Goal: Transaction & Acquisition: Purchase product/service

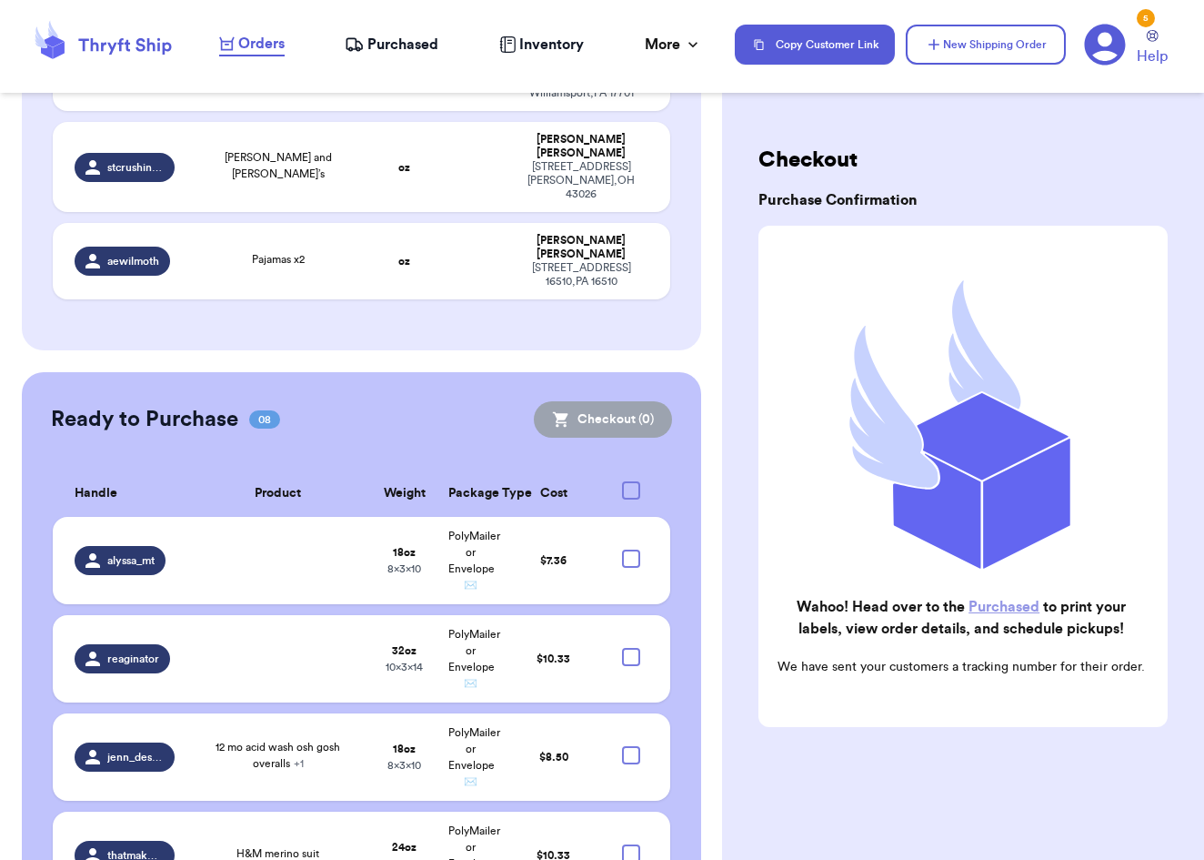
scroll to position [2628, 0]
checkbox input "true"
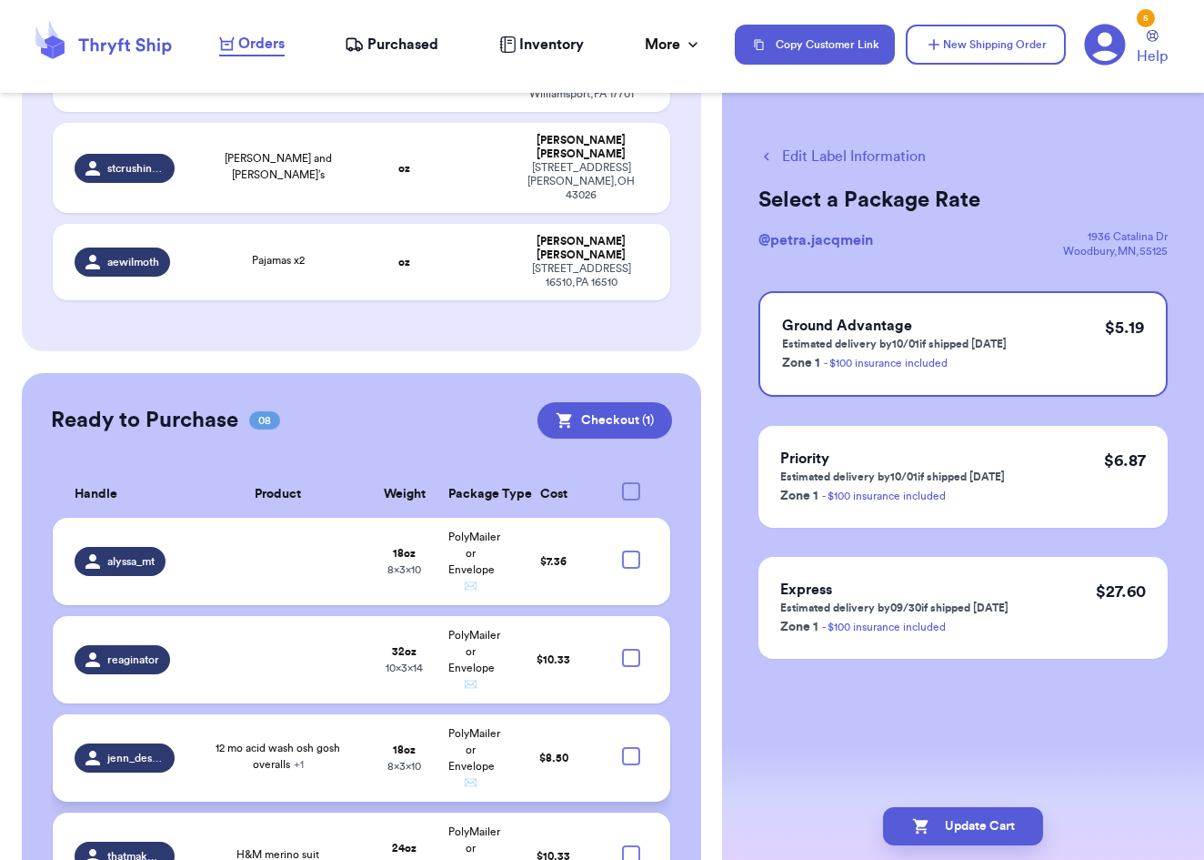
click at [635, 747] on div at bounding box center [631, 756] width 18 height 18
click at [631, 746] on input "checkbox" at bounding box center [630, 746] width 1 height 1
checkbox input "true"
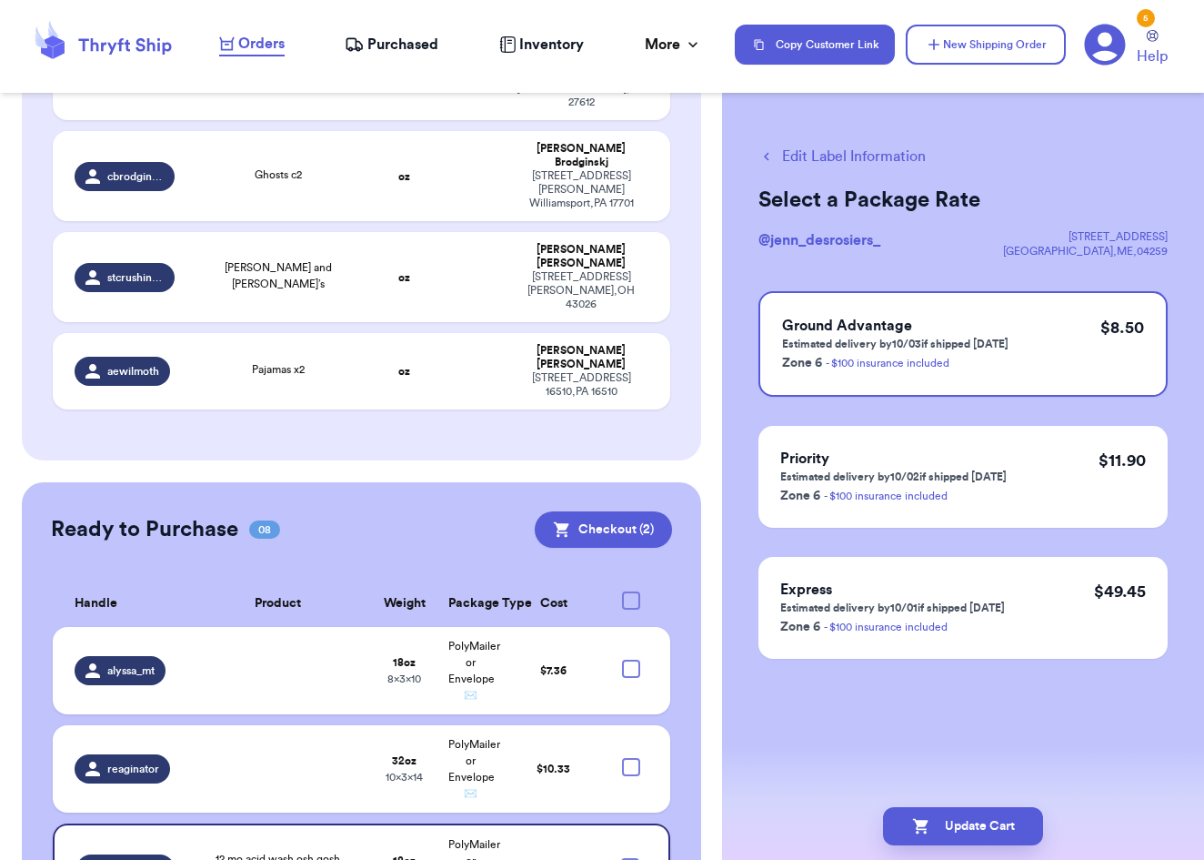
scroll to position [2517, 0]
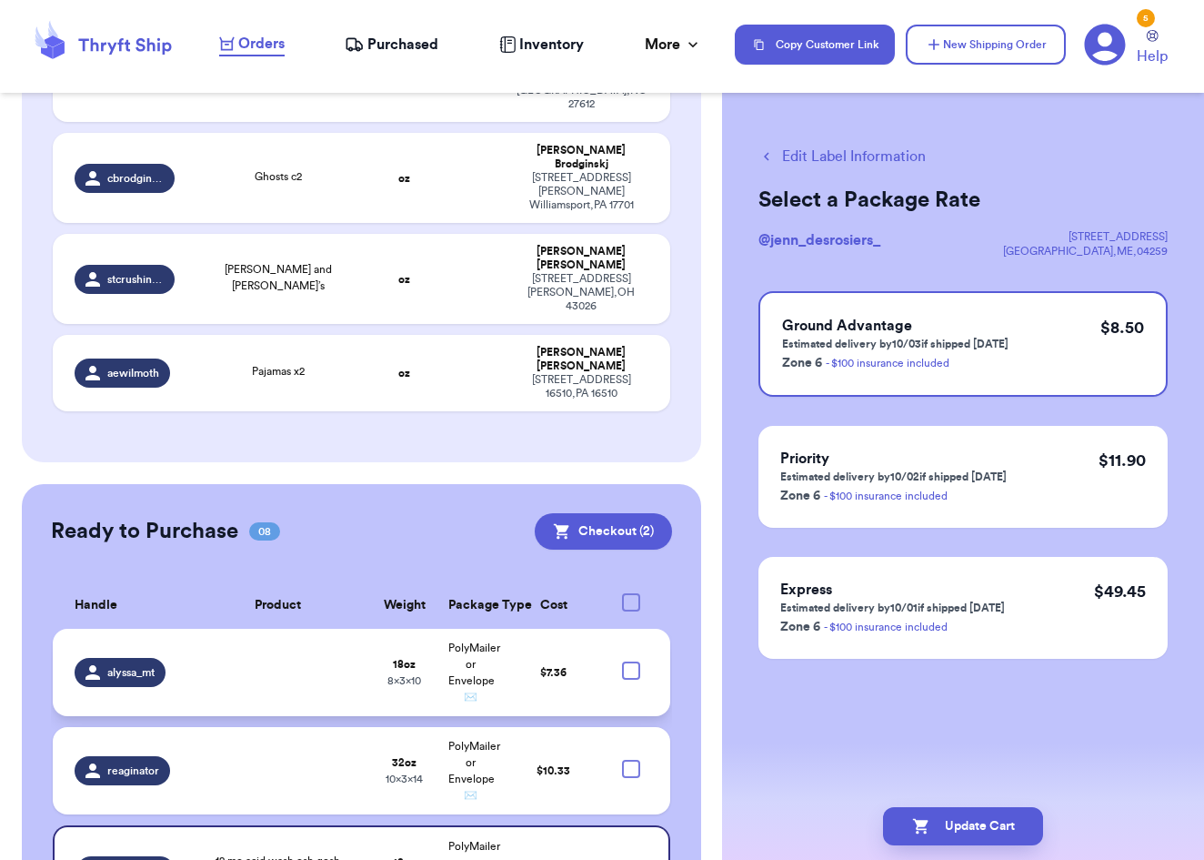
click at [631, 661] on div at bounding box center [631, 670] width 18 height 18
click at [631, 660] on input "checkbox" at bounding box center [630, 660] width 1 height 1
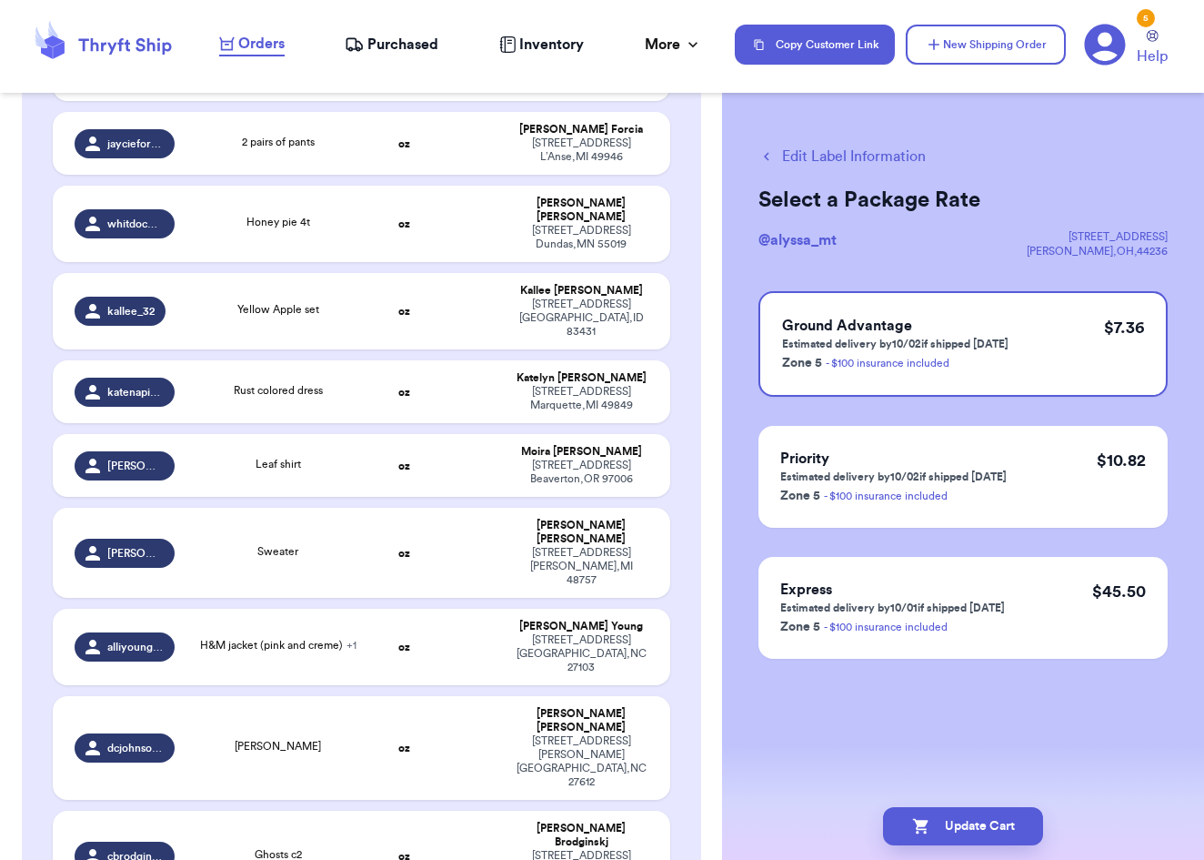
scroll to position [1840, 0]
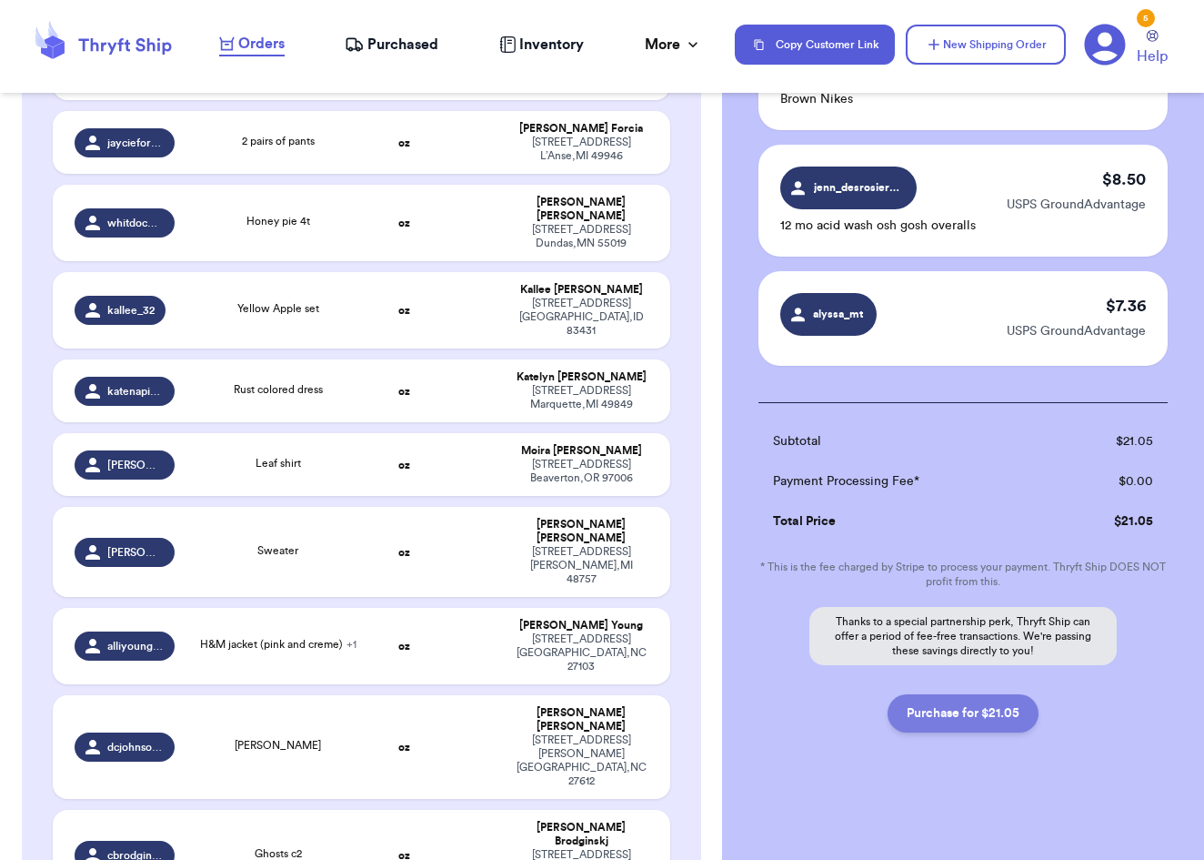
scroll to position [207, 0]
click at [941, 713] on button "Purchase for $21.05" at bounding box center [963, 713] width 151 height 38
checkbox input "false"
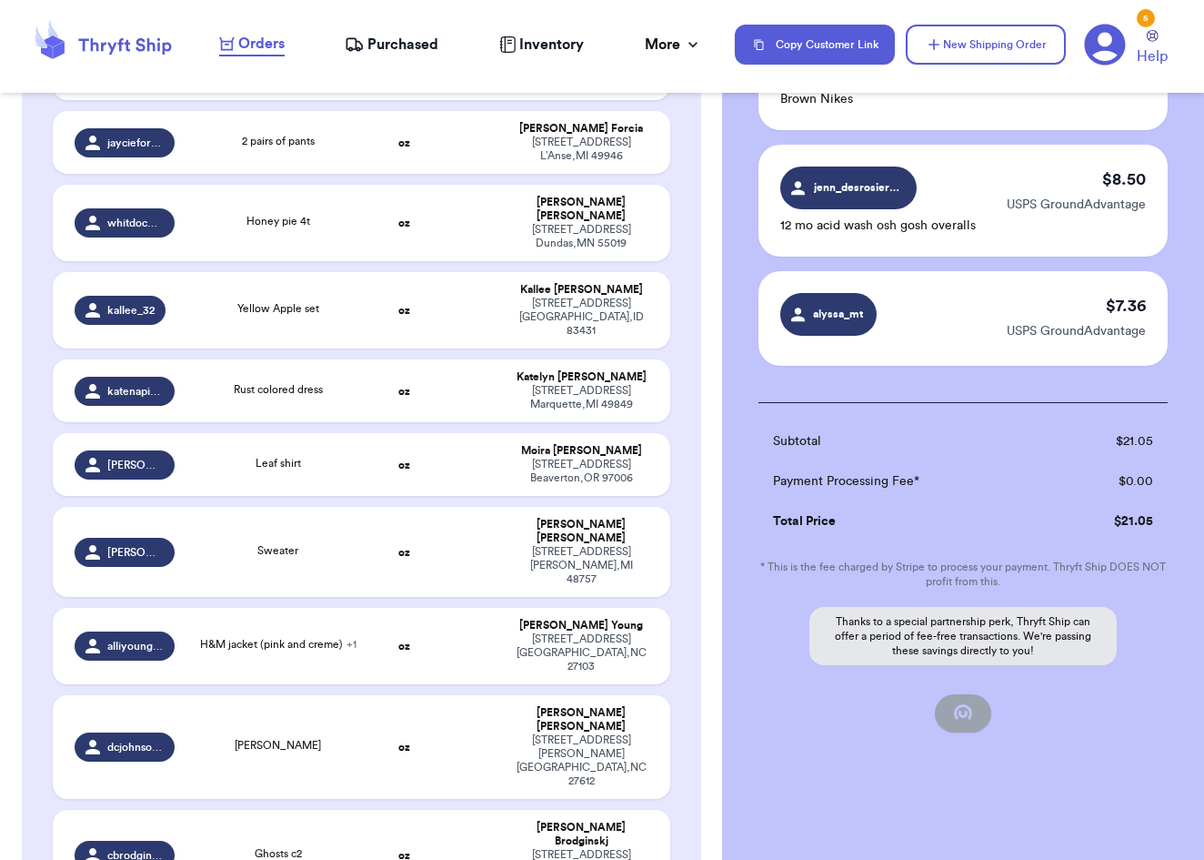
scroll to position [0, 0]
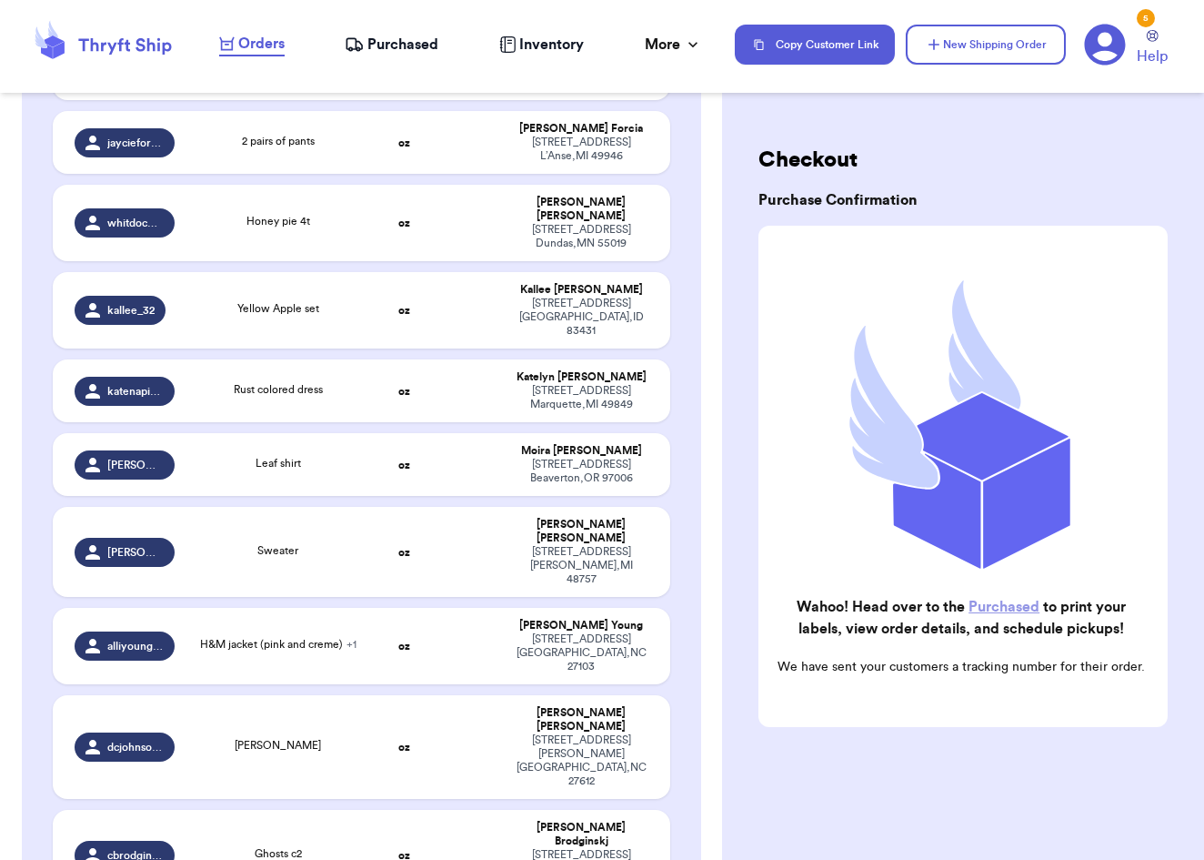
click at [384, 44] on span "Purchased" at bounding box center [403, 45] width 71 height 22
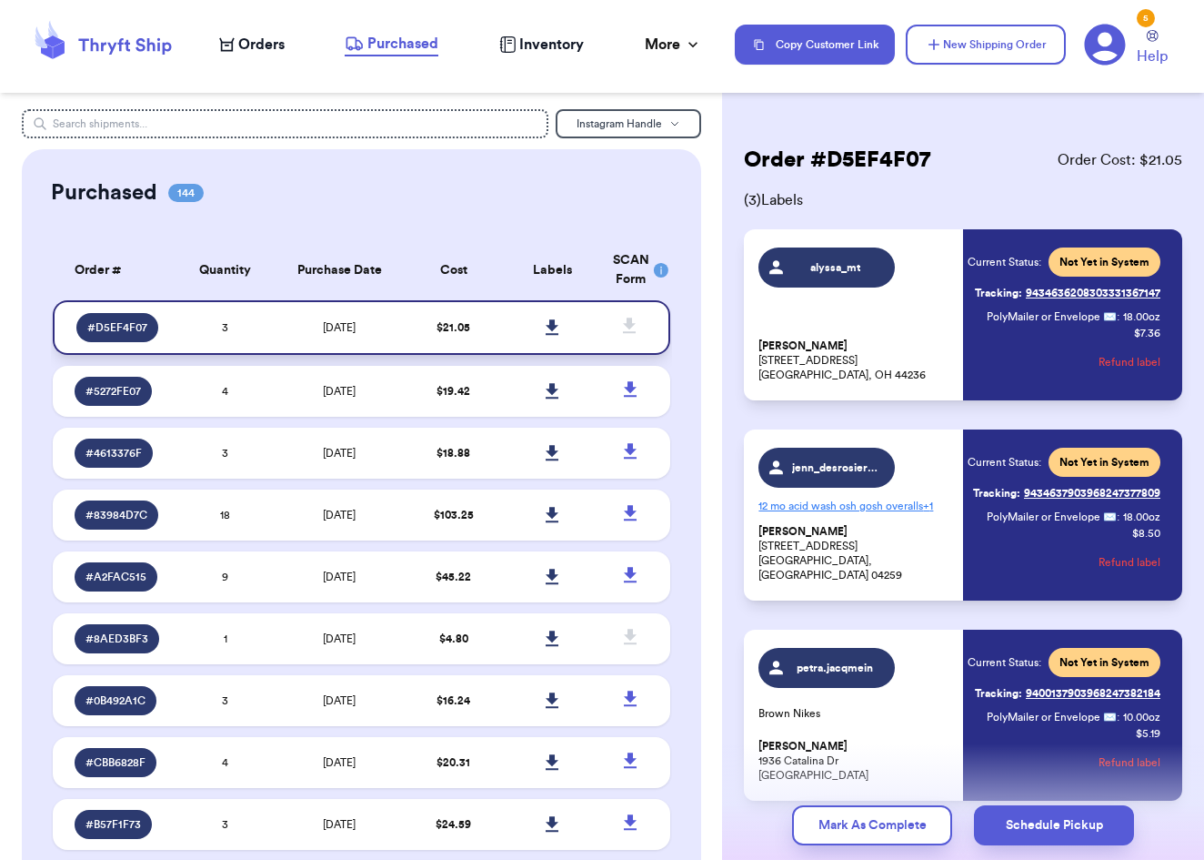
click at [559, 332] on icon at bounding box center [553, 327] width 14 height 16
